Goal: Navigation & Orientation: Find specific page/section

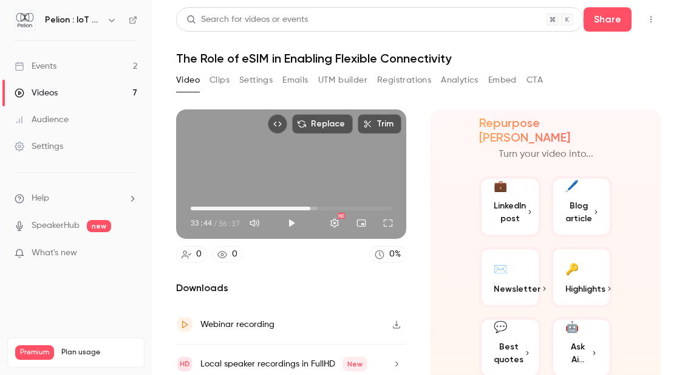
click at [395, 81] on button "Registrations" at bounding box center [404, 79] width 54 height 19
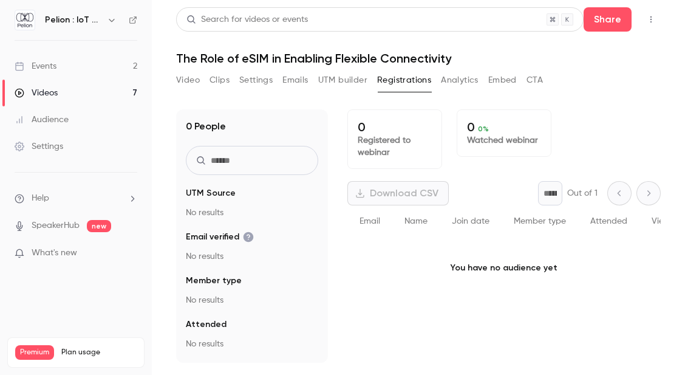
click at [55, 70] on div "Events" at bounding box center [36, 66] width 42 height 12
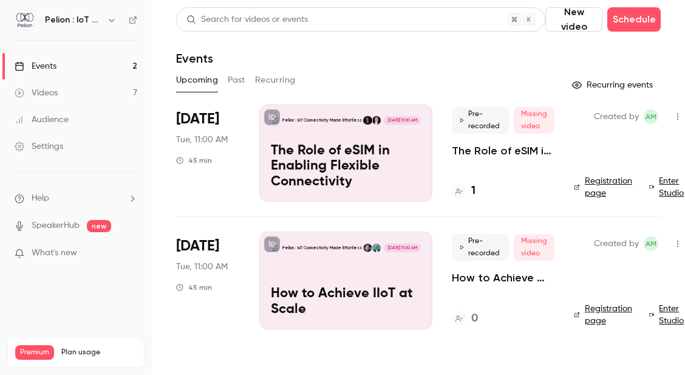
click at [241, 81] on button "Past" at bounding box center [237, 79] width 18 height 19
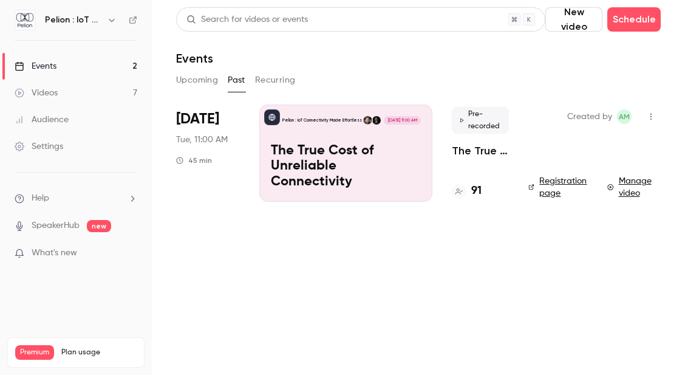
click at [208, 80] on button "Upcoming" at bounding box center [197, 79] width 42 height 19
